Goal: Obtain resource: Download file/media

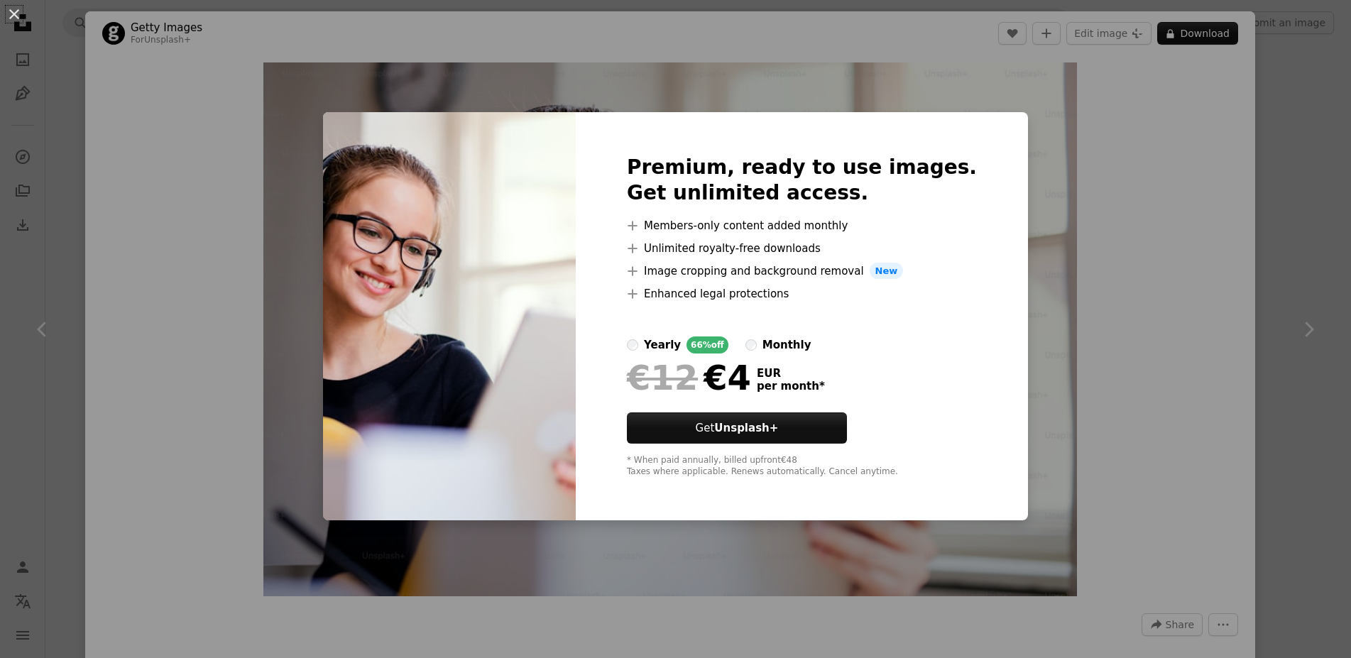
scroll to position [1304, 0]
click at [1178, 202] on div "An X shape Premium, ready to use images. Get unlimited access. A plus sign Memb…" at bounding box center [675, 329] width 1351 height 658
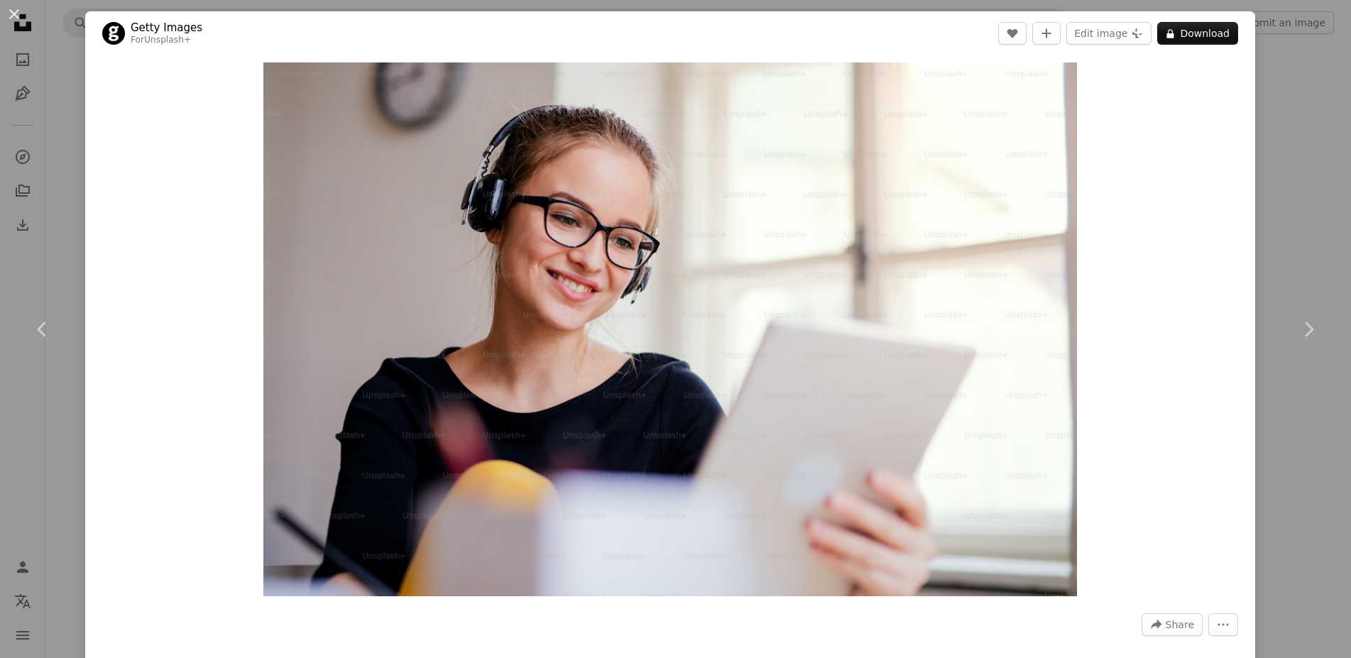
click at [1263, 85] on div "An X shape Chevron left Chevron right Getty Images For Unsplash+ A heart A plus…" at bounding box center [675, 329] width 1351 height 658
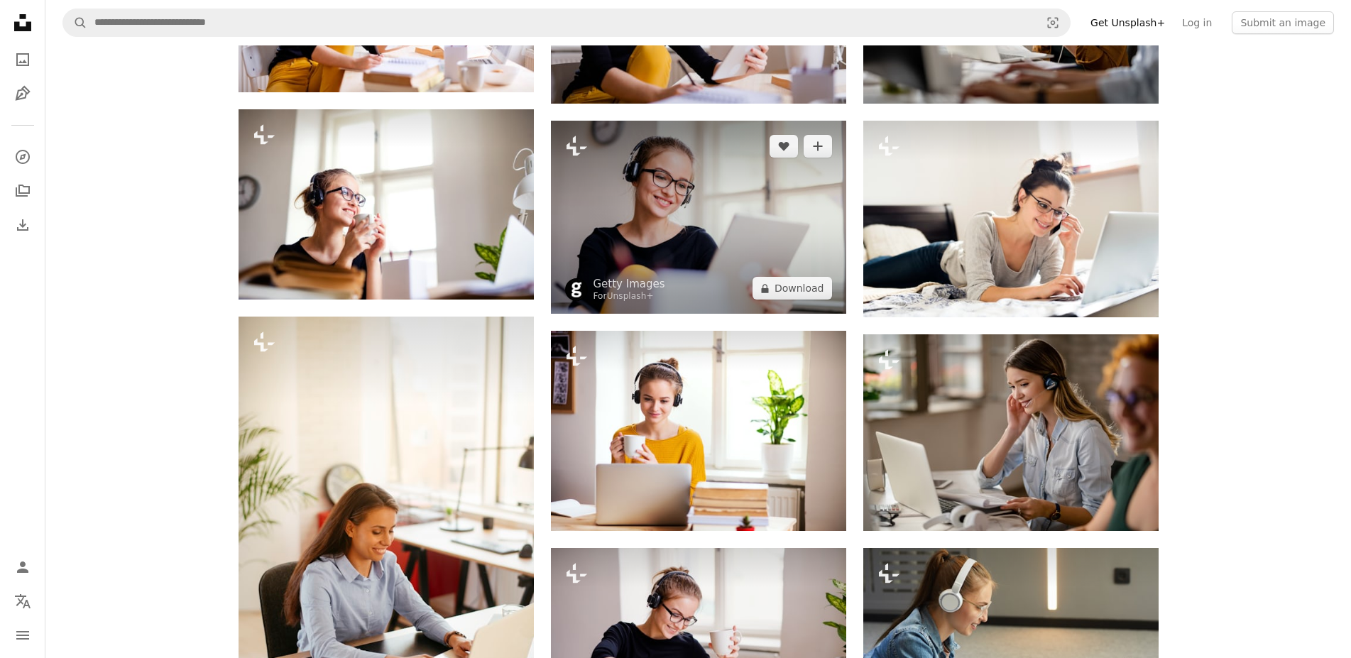
click at [689, 175] on img at bounding box center [698, 218] width 295 height 194
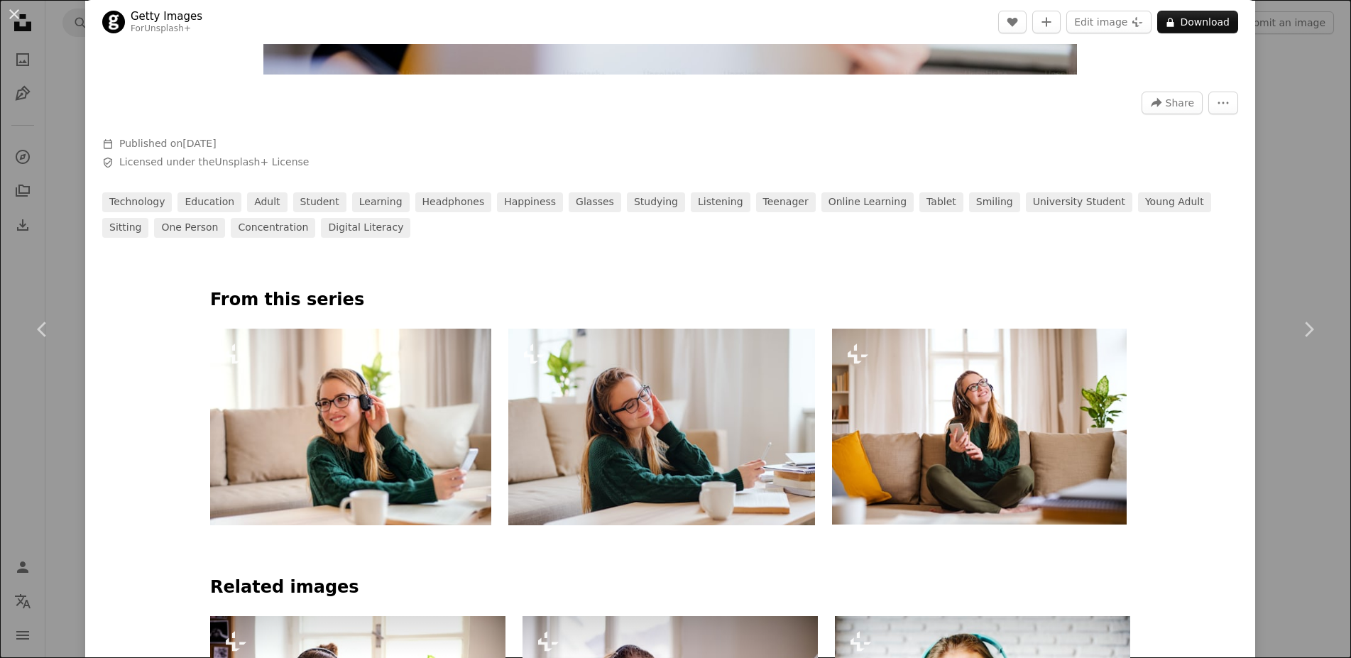
scroll to position [767, 0]
